Goal: Task Accomplishment & Management: Complete application form

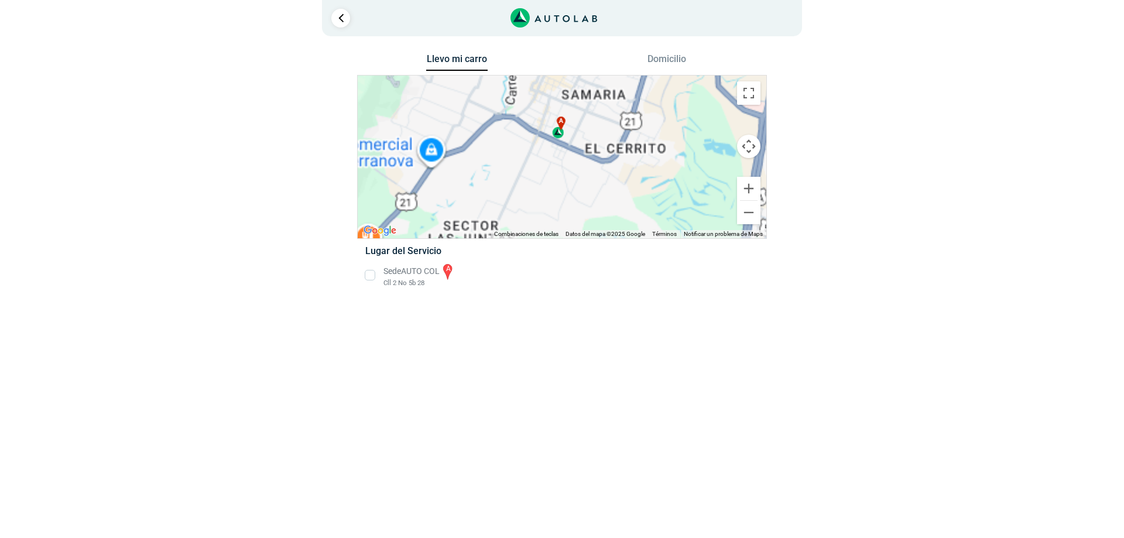
drag, startPoint x: 553, startPoint y: 150, endPoint x: 553, endPoint y: 165, distance: 14.6
click at [553, 165] on div "a" at bounding box center [562, 157] width 409 height 163
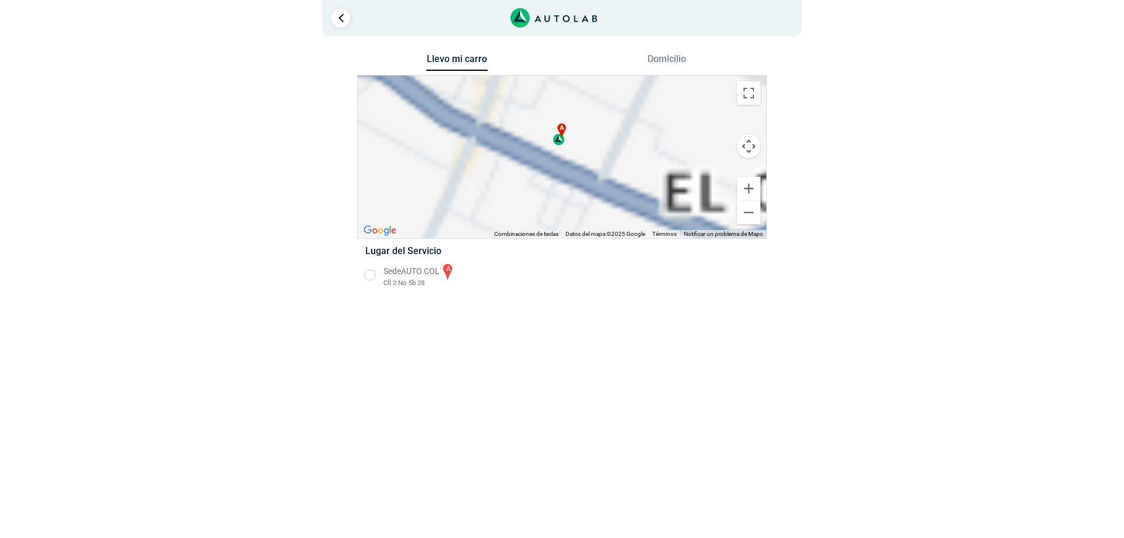
drag, startPoint x: 583, startPoint y: 156, endPoint x: 562, endPoint y: 155, distance: 20.5
click at [562, 155] on div "a" at bounding box center [562, 157] width 409 height 163
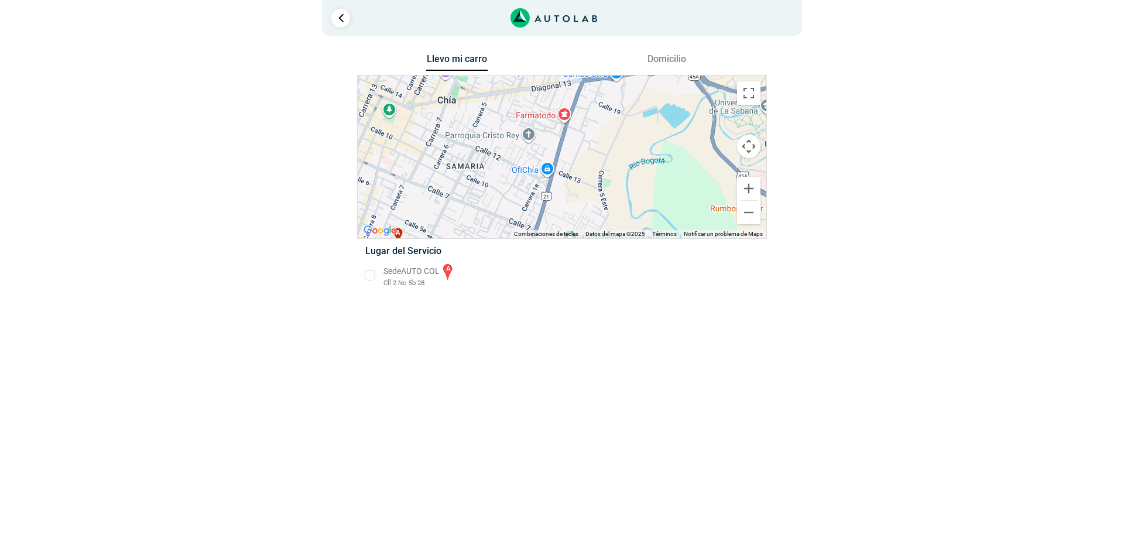
drag, startPoint x: 581, startPoint y: 167, endPoint x: 635, endPoint y: 101, distance: 85.3
click at [630, 106] on div "a" at bounding box center [562, 157] width 409 height 163
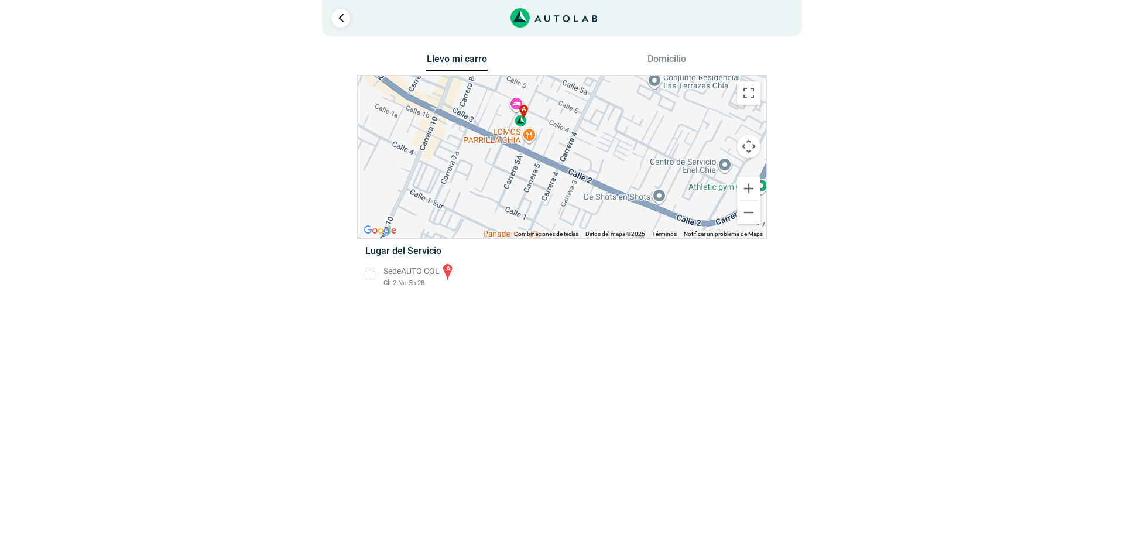
drag, startPoint x: 519, startPoint y: 138, endPoint x: 534, endPoint y: 183, distance: 48.0
click at [534, 183] on div "a" at bounding box center [562, 157] width 409 height 163
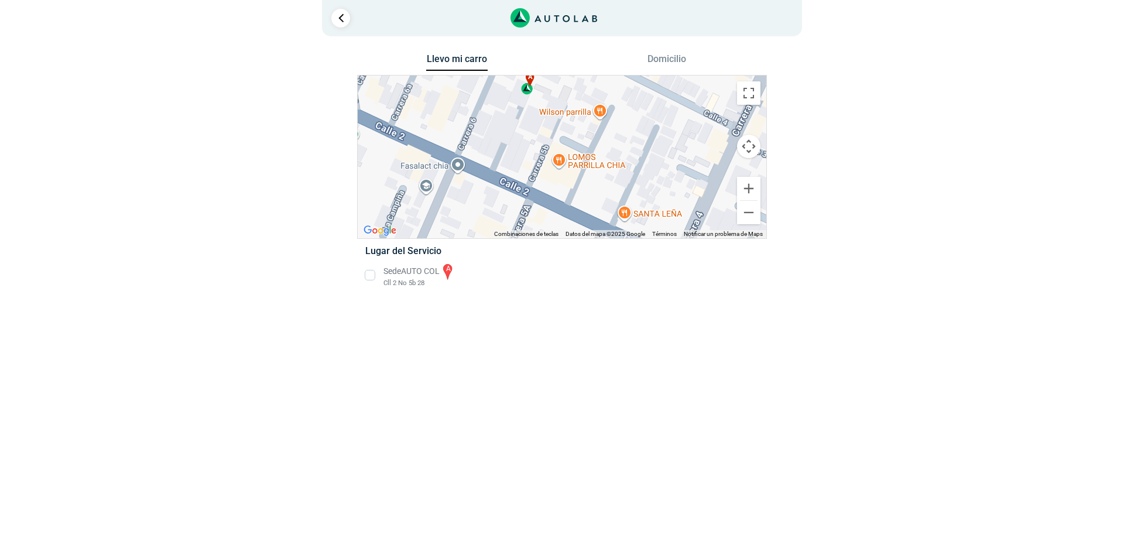
drag, startPoint x: 516, startPoint y: 150, endPoint x: 530, endPoint y: 183, distance: 36.2
click at [530, 183] on div "a" at bounding box center [562, 157] width 409 height 163
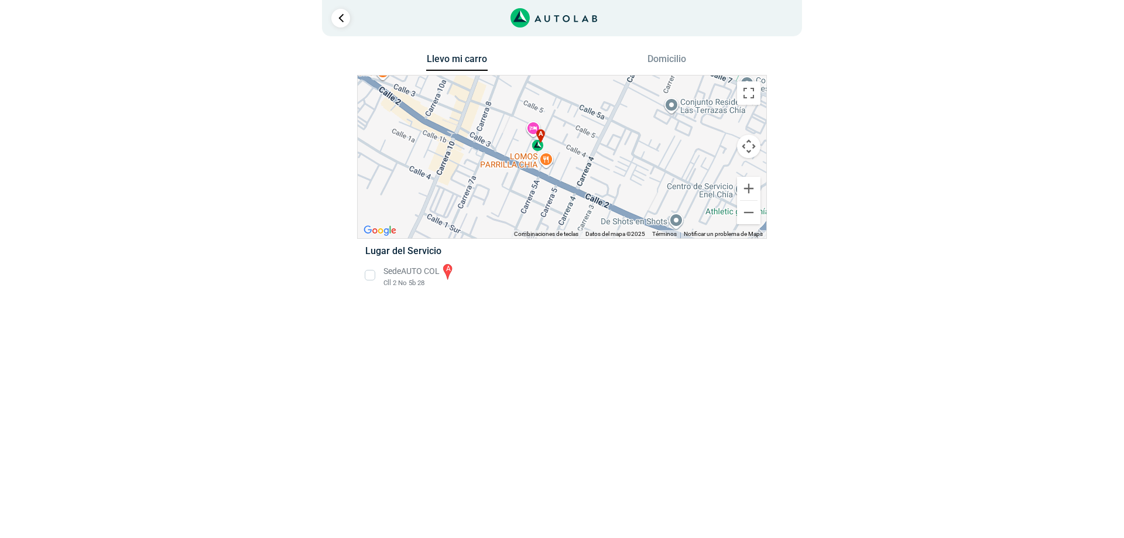
drag, startPoint x: 512, startPoint y: 160, endPoint x: 538, endPoint y: 175, distance: 29.4
click at [515, 188] on div "a" at bounding box center [562, 157] width 409 height 163
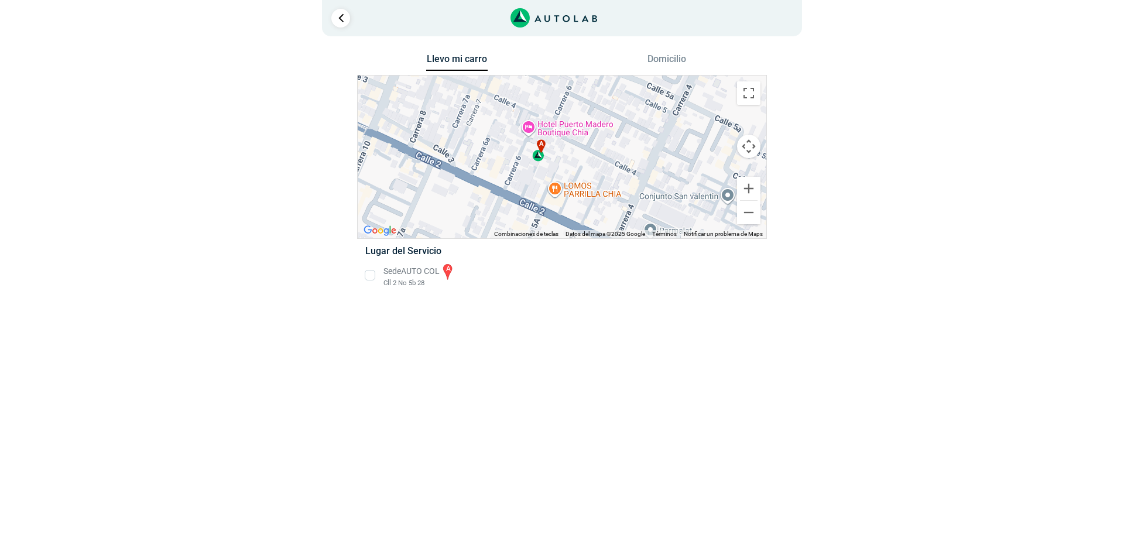
click at [545, 149] on div "a" at bounding box center [539, 150] width 13 height 22
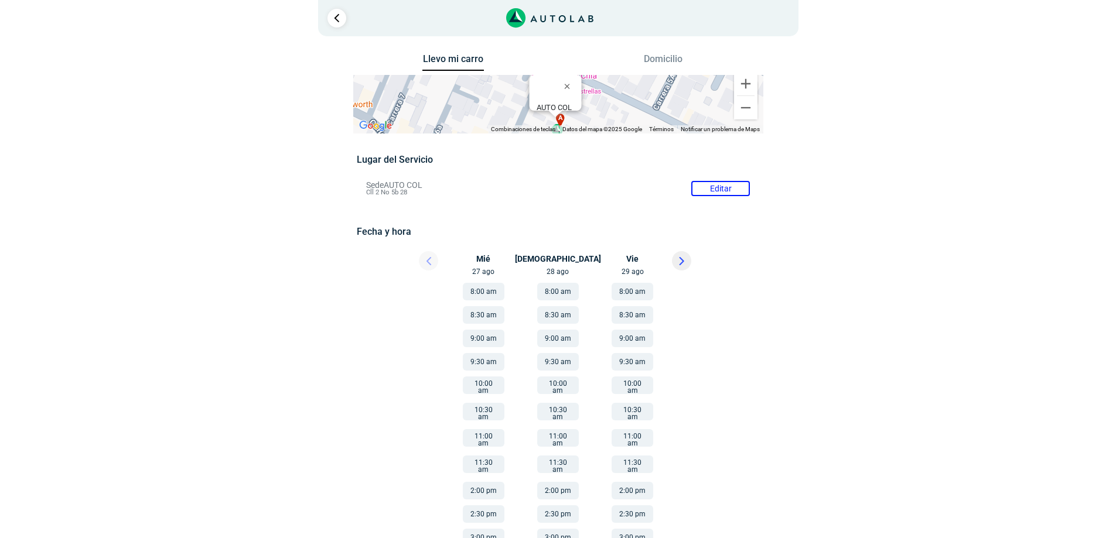
click at [852, 241] on div "Llevo mi carro [GEOGRAPHIC_DATA] ← Mover a la izquierda → Mover a la derecha ↑ …" at bounding box center [558, 330] width 703 height 558
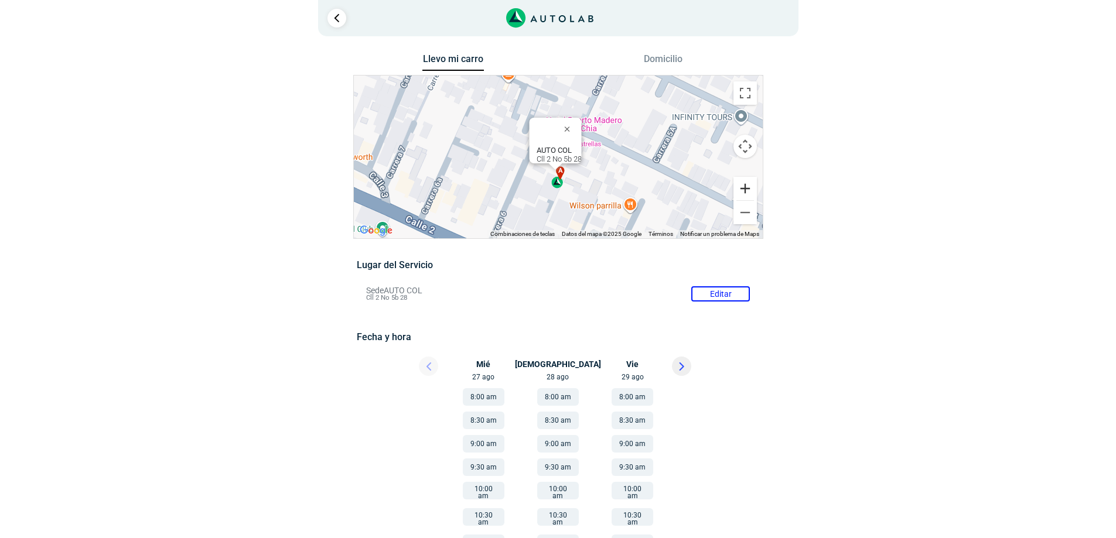
click at [748, 188] on button "Ampliar" at bounding box center [744, 188] width 23 height 23
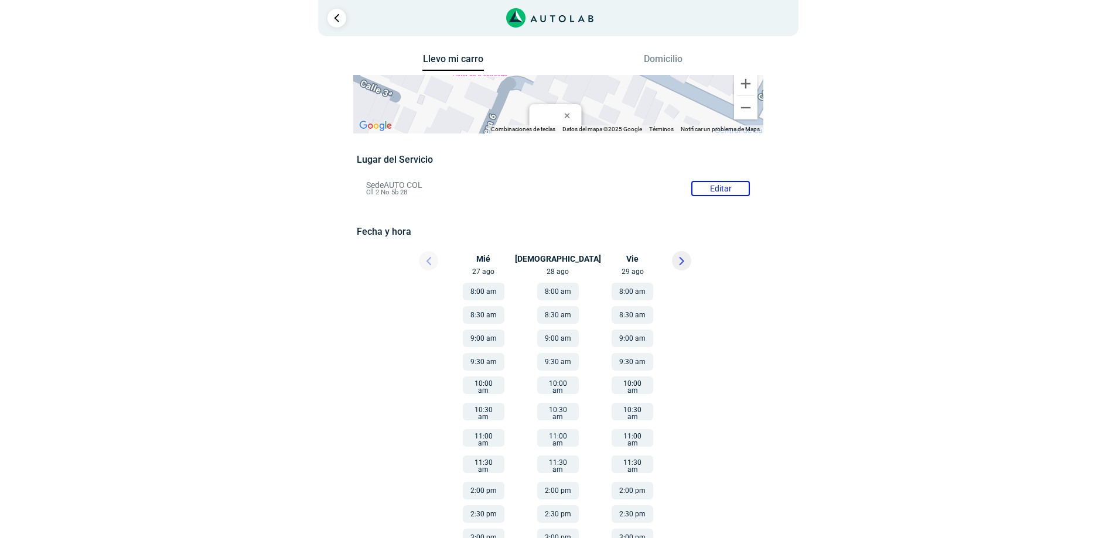
click at [681, 264] on icon at bounding box center [681, 261] width 4 height 7
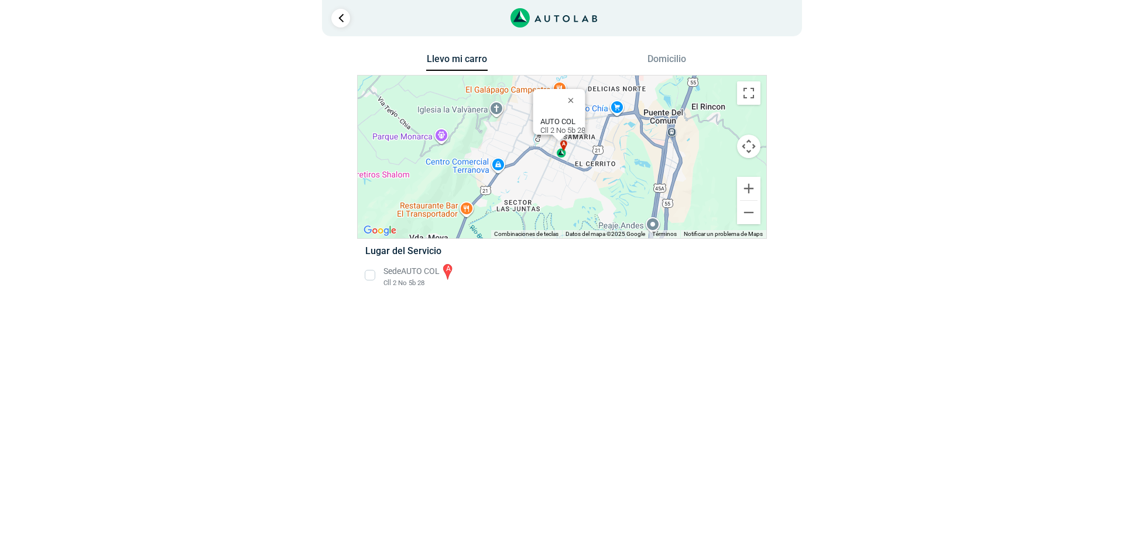
click at [672, 305] on html "× ¡Reserva tranquilo! Sin datos de tarjeta ni pagos Aquí puedes ver tus servici…" at bounding box center [562, 152] width 1124 height 305
click at [579, 98] on button "Cerrar" at bounding box center [574, 100] width 28 height 28
